Goal: Complete application form

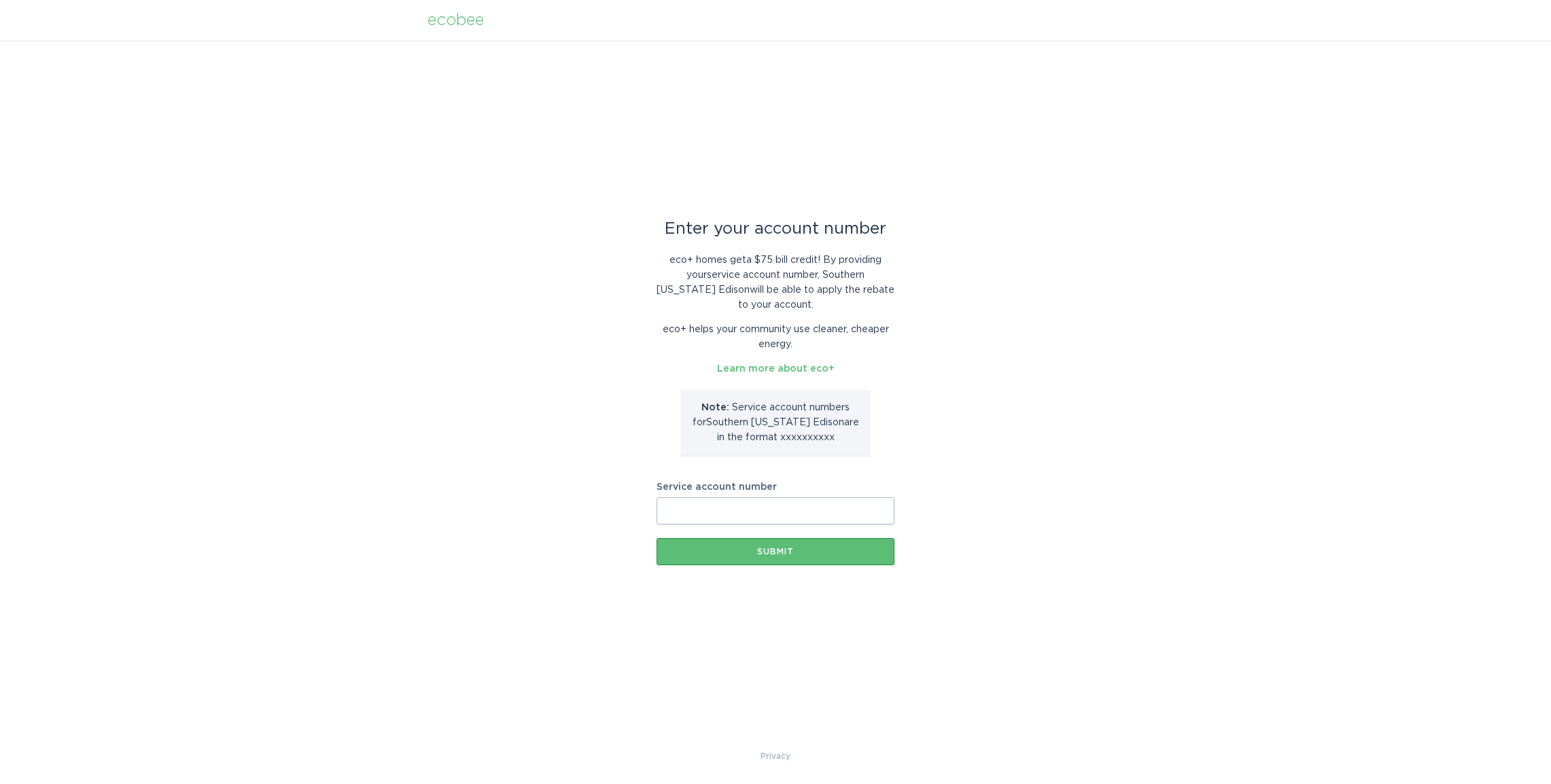
drag, startPoint x: 679, startPoint y: 511, endPoint x: 663, endPoint y: 490, distance: 26.4
click at [677, 501] on input "Service account number" at bounding box center [776, 511] width 238 height 27
type input "2120084496"
click at [755, 558] on button "Submit" at bounding box center [776, 552] width 238 height 27
